Goal: Find specific page/section: Find specific page/section

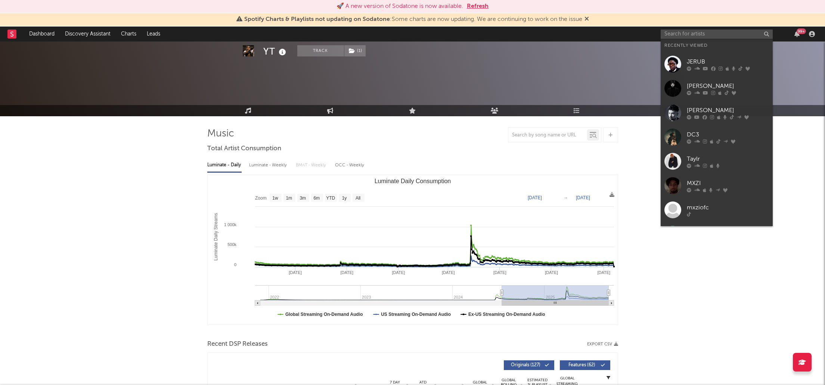
select select "6m"
click at [711, 34] on input "text" at bounding box center [717, 34] width 112 height 9
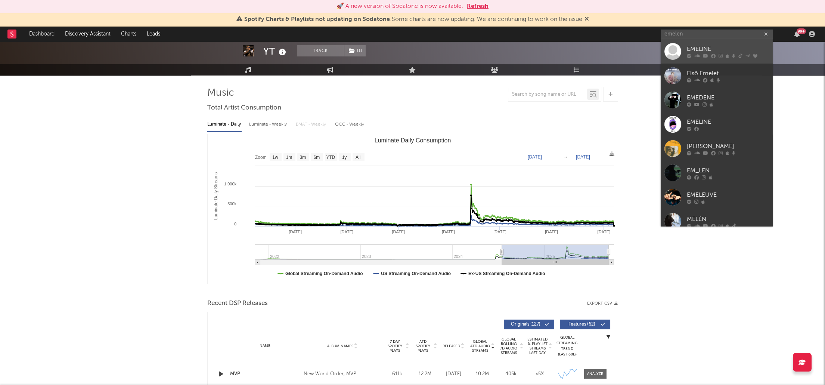
type input "emelen"
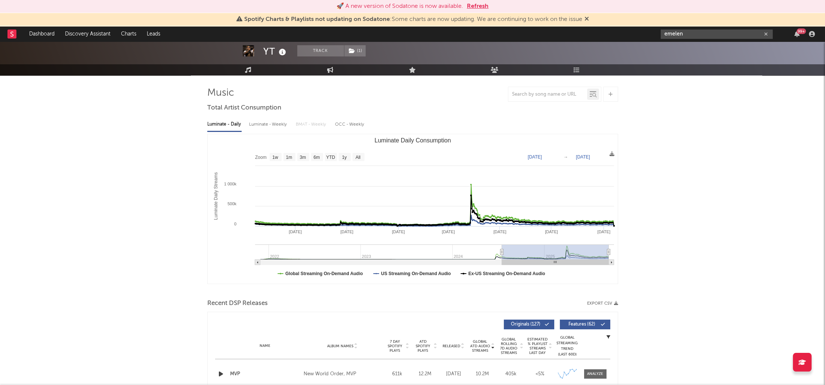
click at [765, 32] on icon "button" at bounding box center [766, 34] width 4 height 5
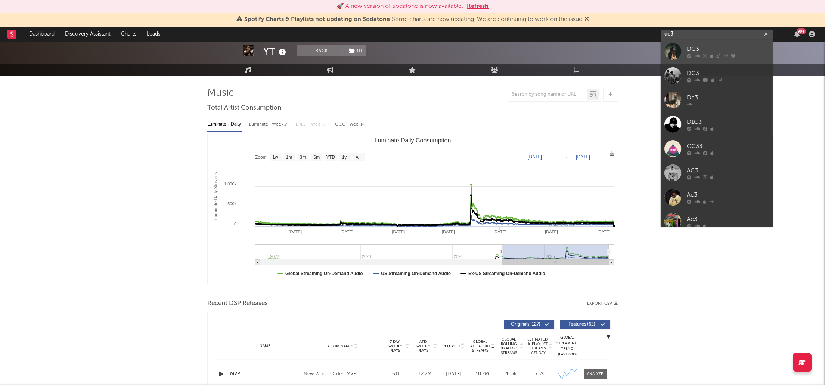
type input "dc3"
click at [694, 51] on div "DC3" at bounding box center [728, 48] width 82 height 9
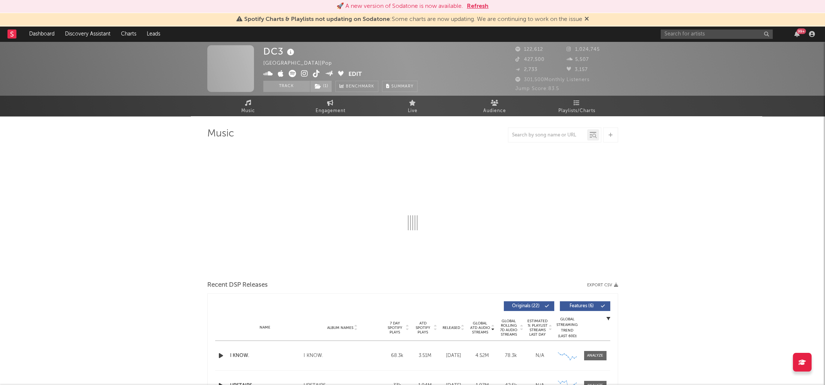
select select "6m"
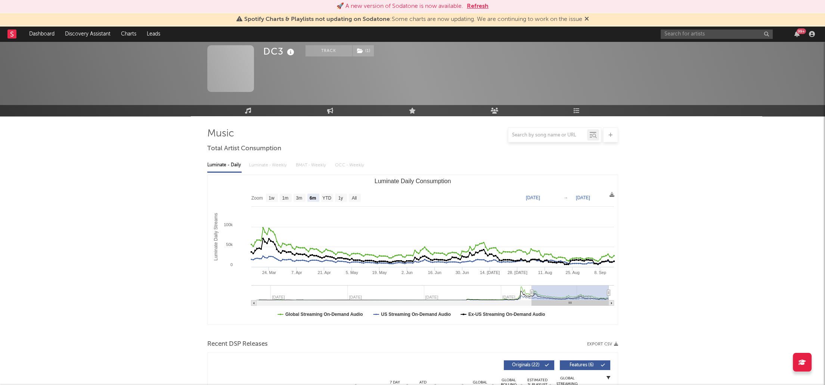
scroll to position [83, 0]
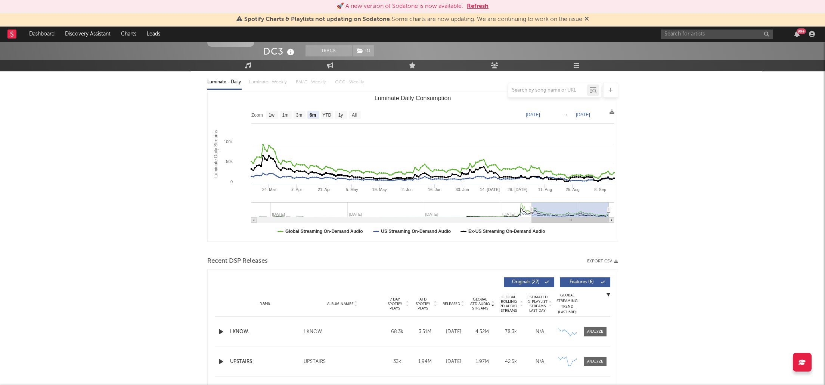
click at [276, 81] on div "Luminate - Daily Luminate - Weekly BMAT - Weekly OCC - Weekly" at bounding box center [412, 82] width 411 height 13
